Goal: Task Accomplishment & Management: Complete application form

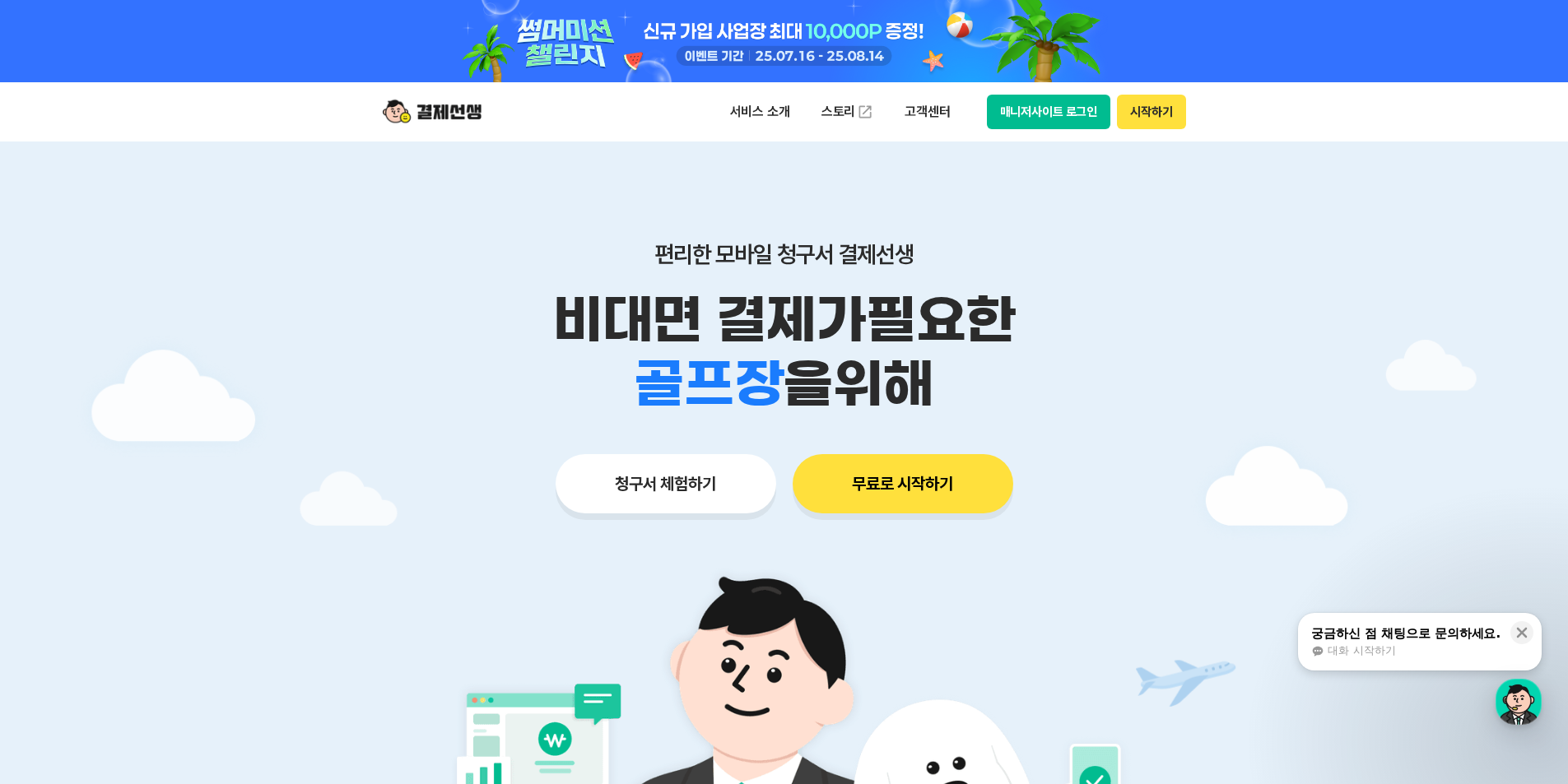
click at [1151, 114] on button "시작하기" at bounding box center [1151, 112] width 69 height 35
click at [1527, 637] on icon at bounding box center [1522, 633] width 11 height 11
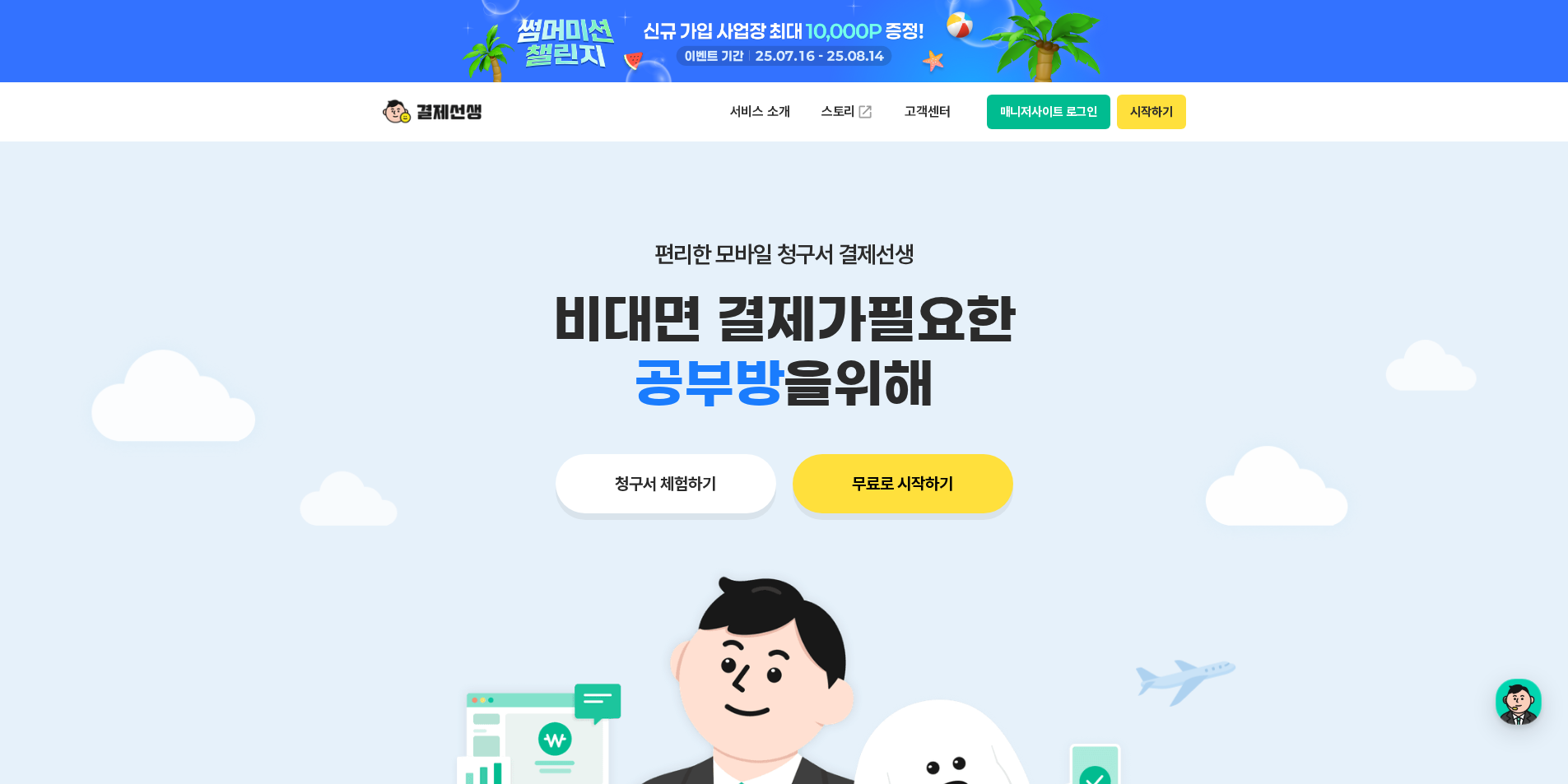
click at [1248, 616] on div at bounding box center [784, 575] width 1568 height 868
click at [1158, 110] on button "시작하기" at bounding box center [1151, 112] width 69 height 35
click at [1160, 115] on button "시작하기" at bounding box center [1151, 112] width 69 height 35
